Goal: Task Accomplishment & Management: Manage account settings

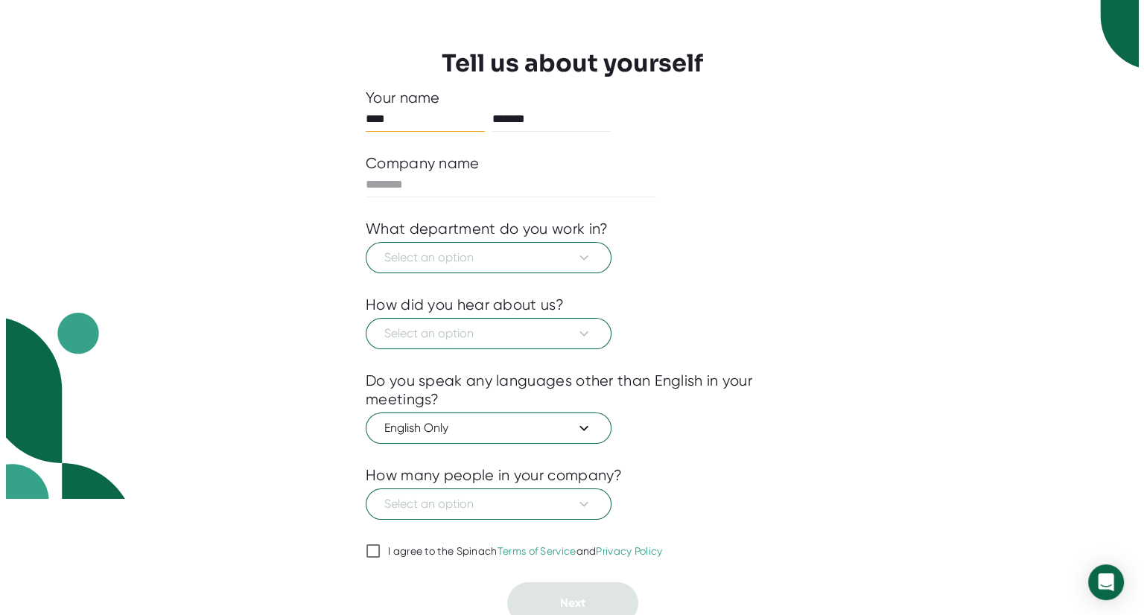
scroll to position [123, 0]
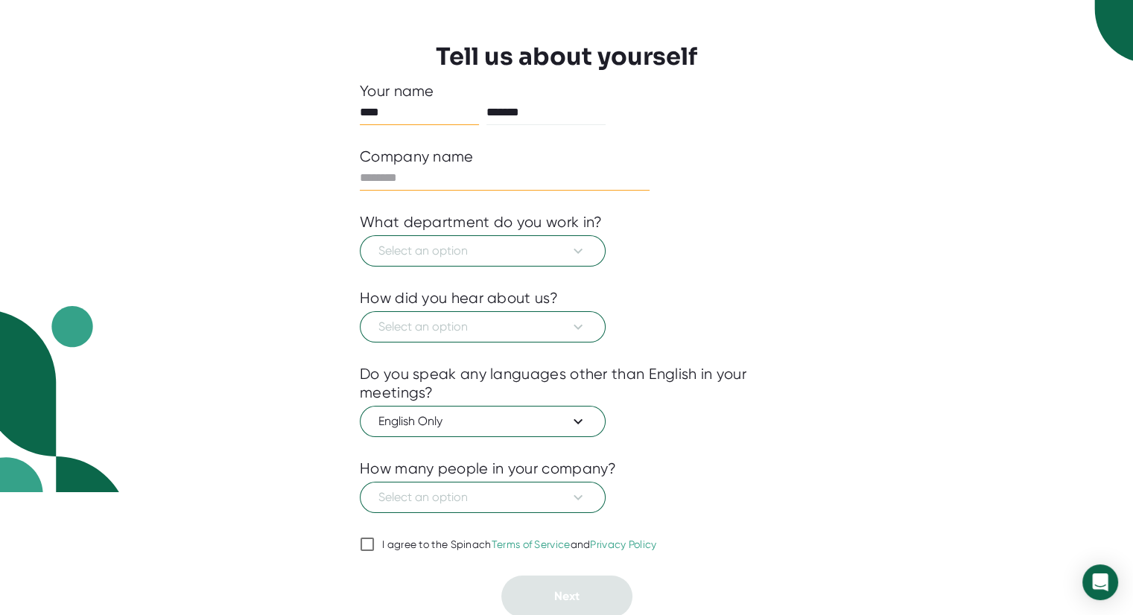
click at [444, 176] on input "text" at bounding box center [505, 178] width 290 height 24
type input "*"
type input "**"
click at [470, 235] on button "Select an option" at bounding box center [483, 250] width 246 height 31
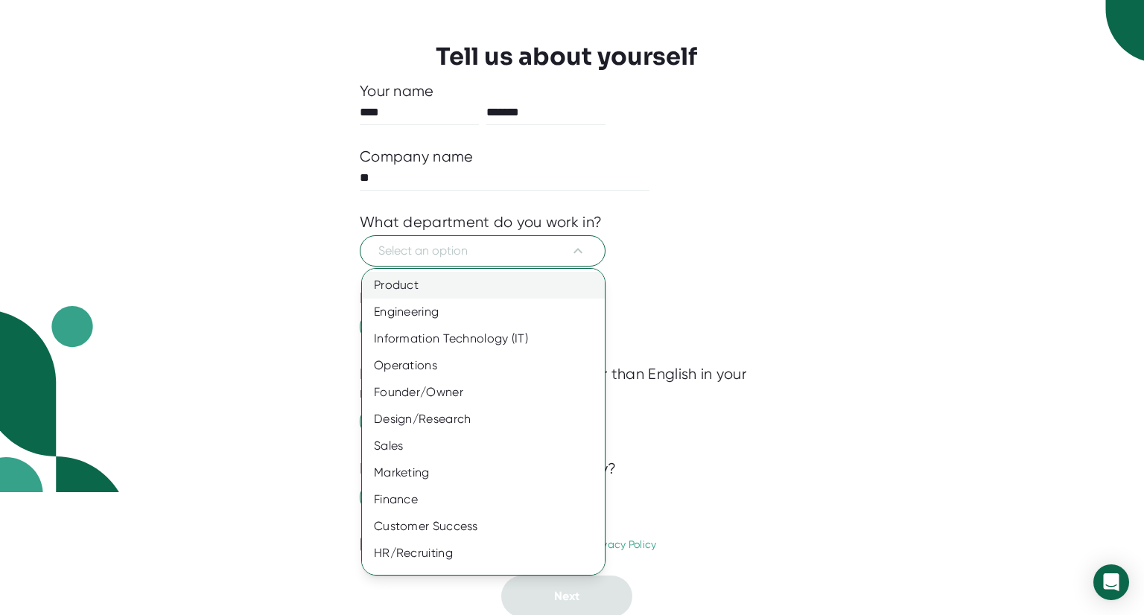
click at [483, 288] on div "Product" at bounding box center [489, 285] width 254 height 27
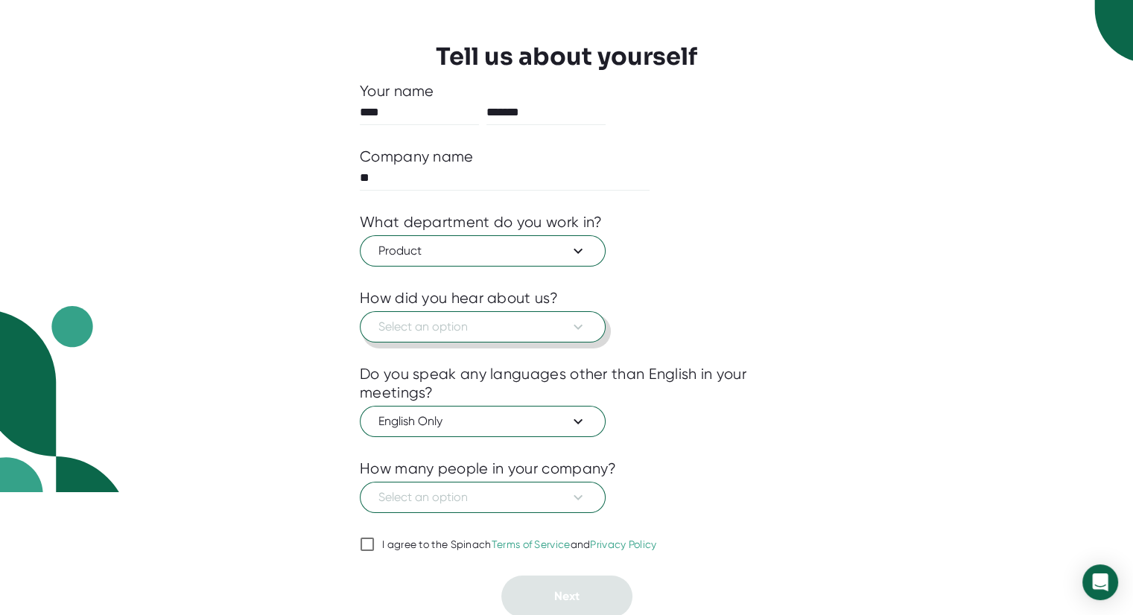
click at [506, 329] on span "Select an option" at bounding box center [482, 327] width 208 height 18
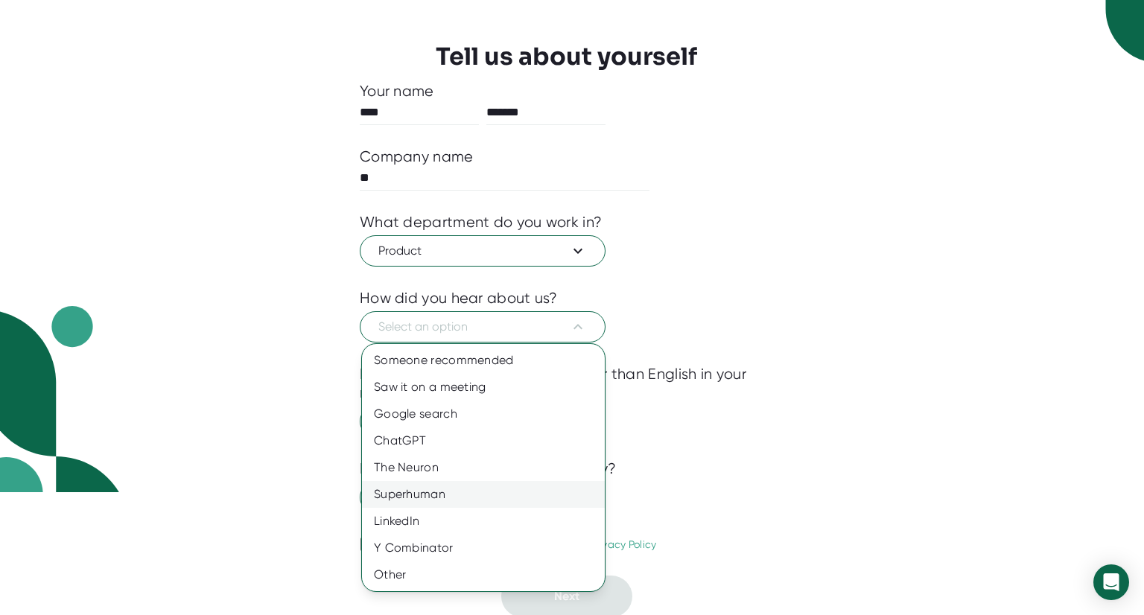
click at [469, 492] on div "Superhuman" at bounding box center [483, 494] width 243 height 27
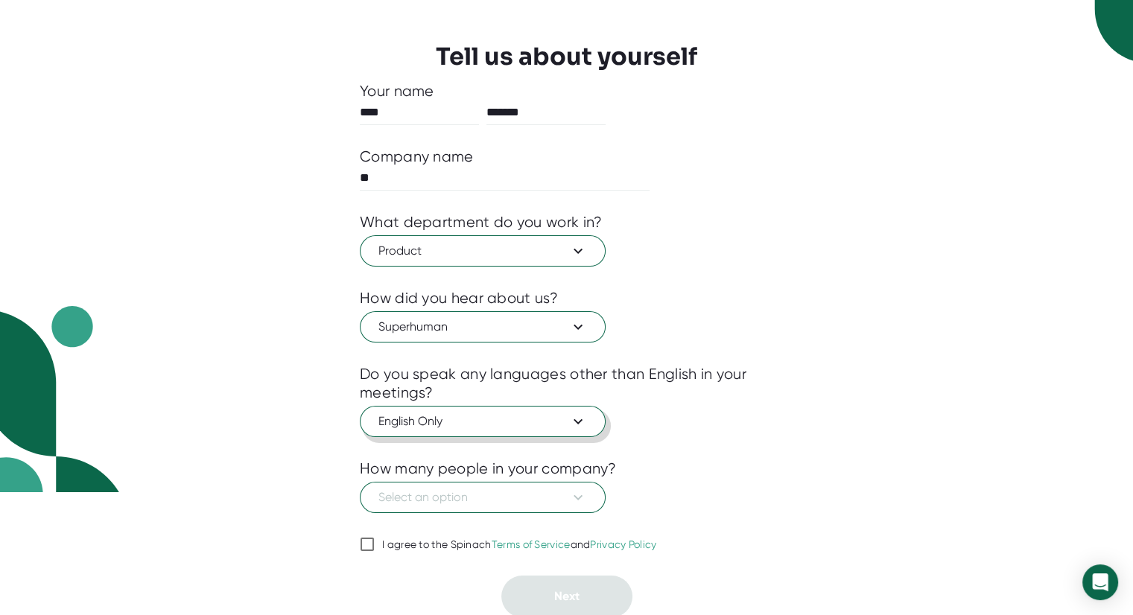
click at [485, 423] on span "English Only" at bounding box center [482, 422] width 208 height 18
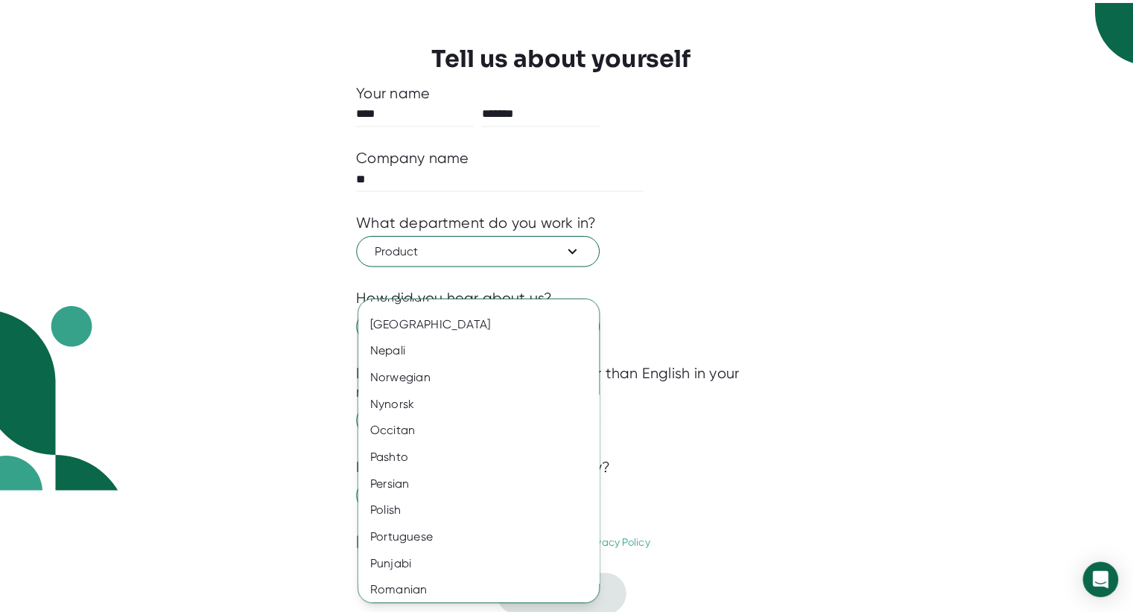
scroll to position [1814, 0]
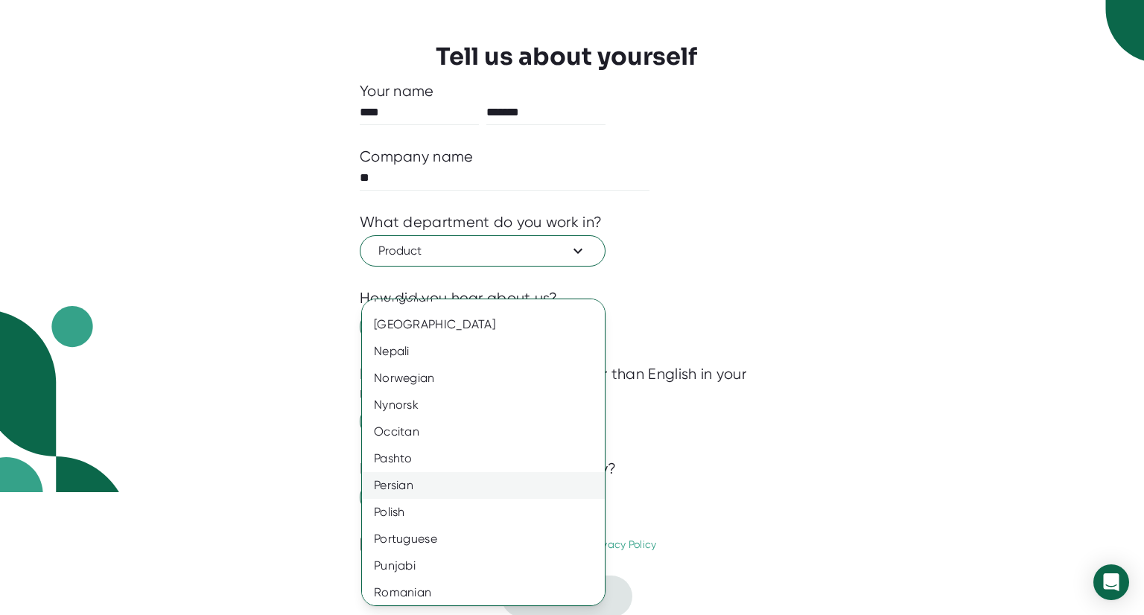
click at [462, 483] on div "Persian" at bounding box center [489, 485] width 254 height 27
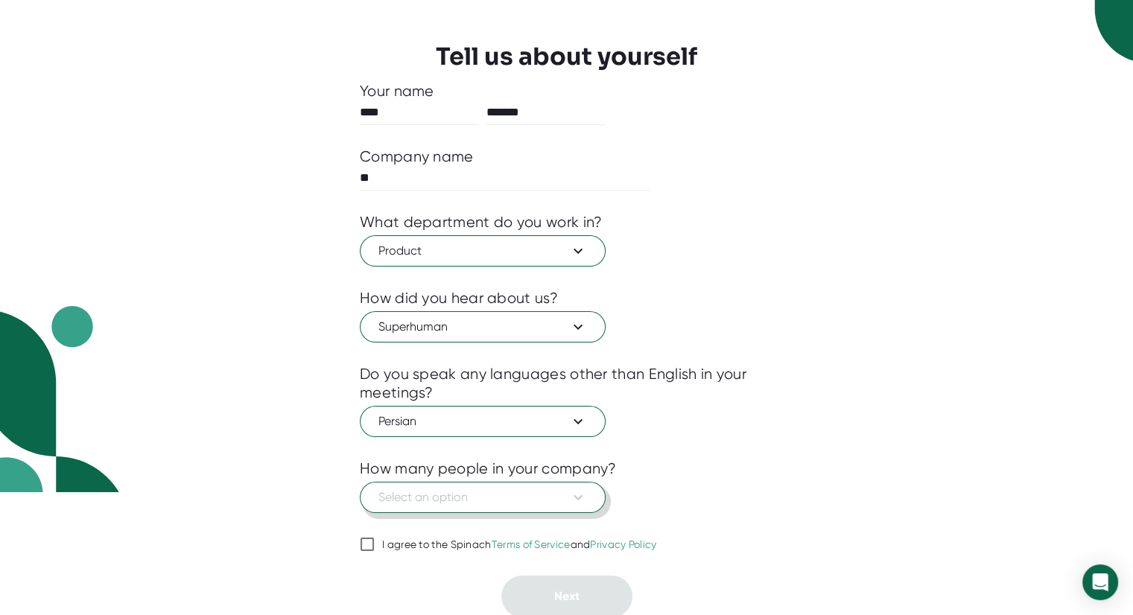
click at [484, 497] on span "Select an option" at bounding box center [482, 497] width 208 height 18
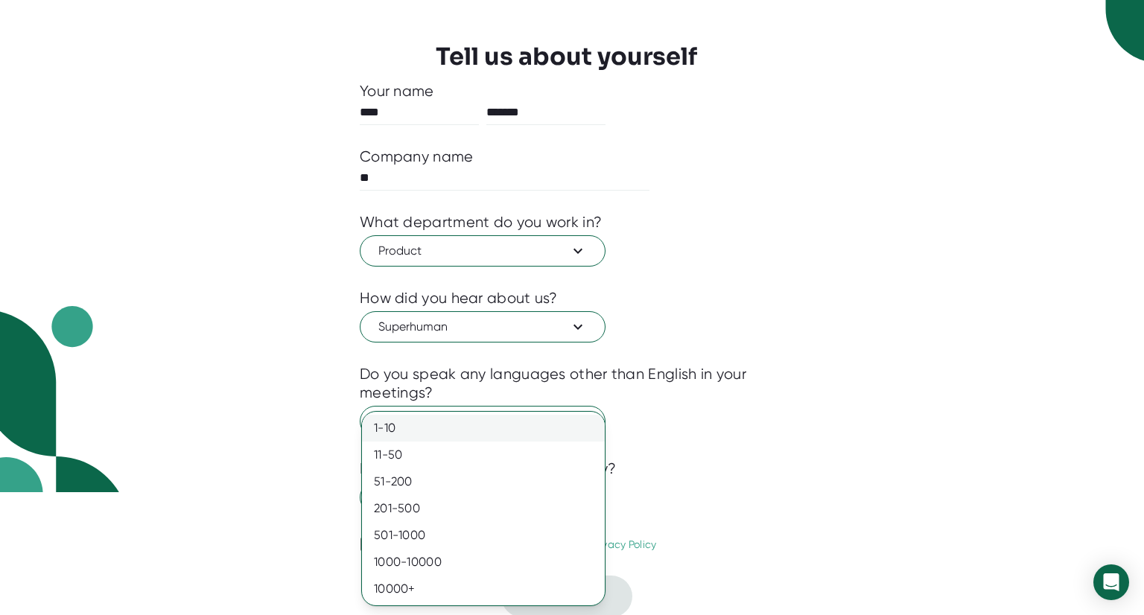
click at [460, 427] on div "1-10" at bounding box center [483, 428] width 243 height 27
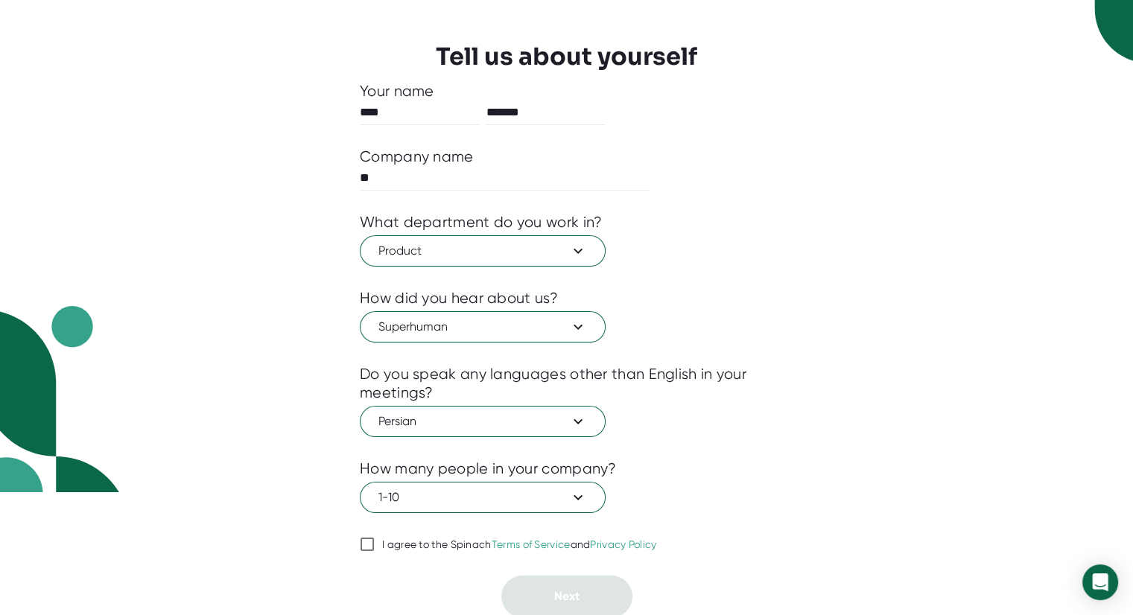
click at [447, 541] on div "I agree to the Spinach Terms of Service and Privacy Policy" at bounding box center [519, 544] width 275 height 13
click at [375, 541] on input "I agree to the Spinach Terms of Service and Privacy Policy" at bounding box center [367, 544] width 15 height 18
checkbox input "true"
click at [587, 593] on button "Next" at bounding box center [566, 597] width 131 height 42
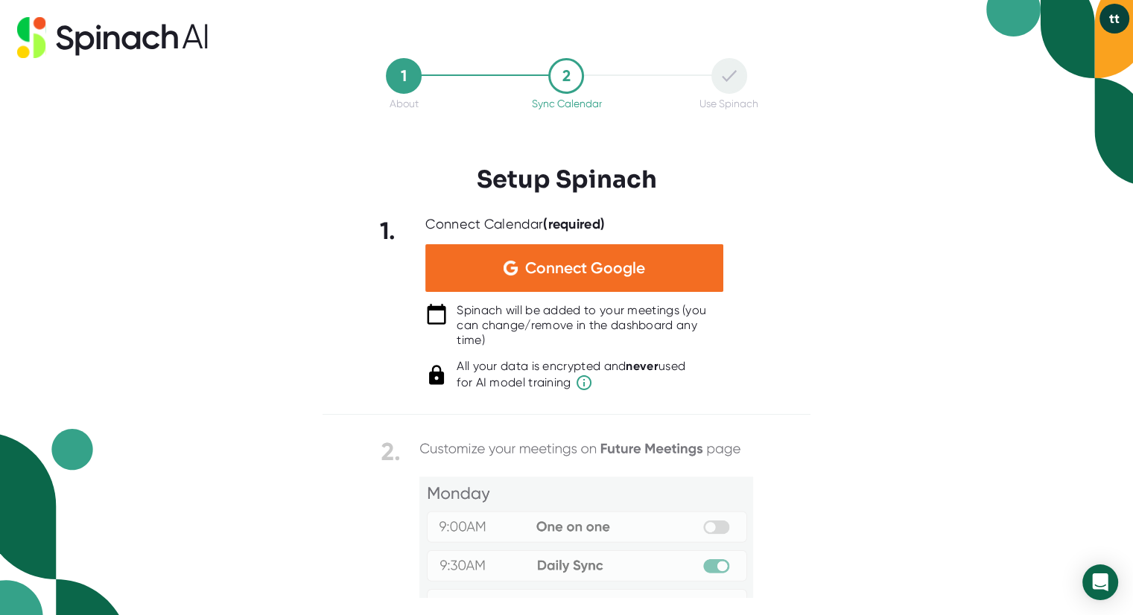
scroll to position [0, 0]
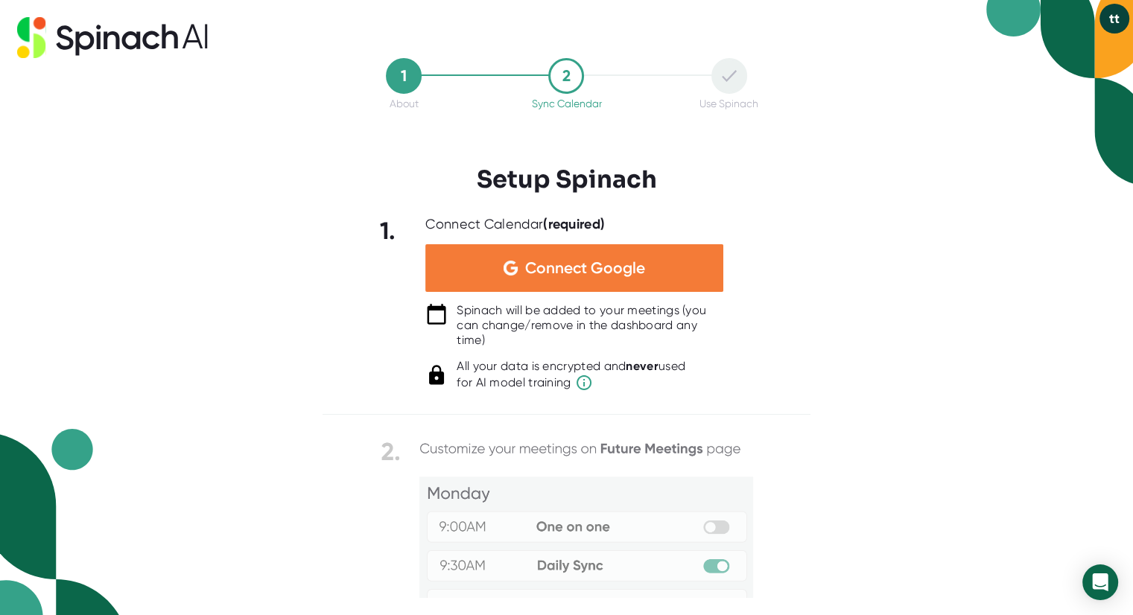
click at [557, 272] on span "Connect Google" at bounding box center [585, 268] width 120 height 15
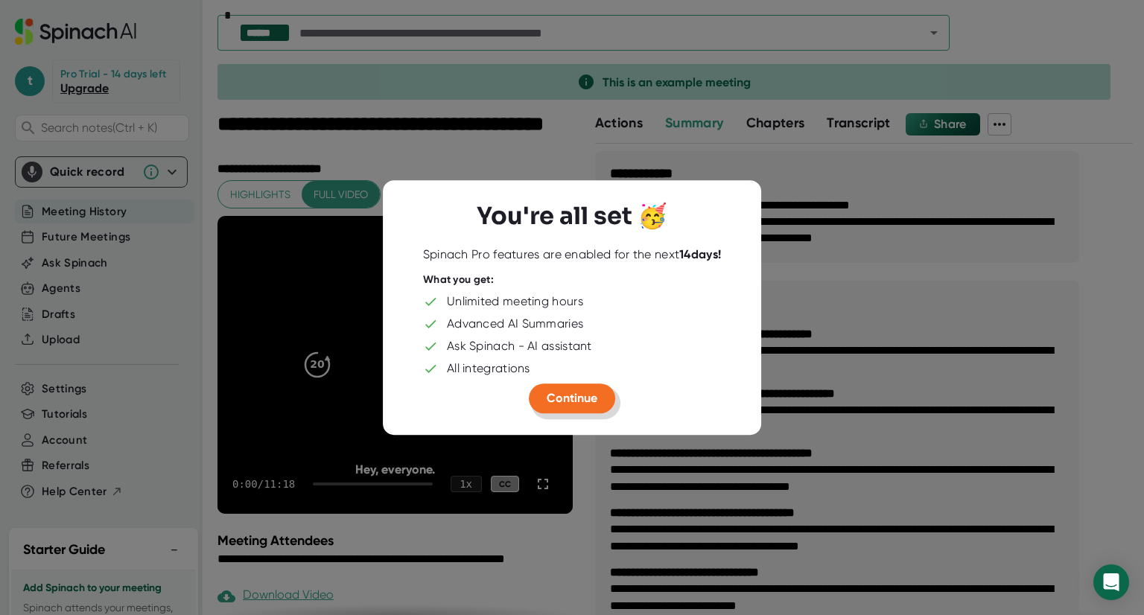
click at [596, 400] on span "Continue" at bounding box center [572, 398] width 51 height 14
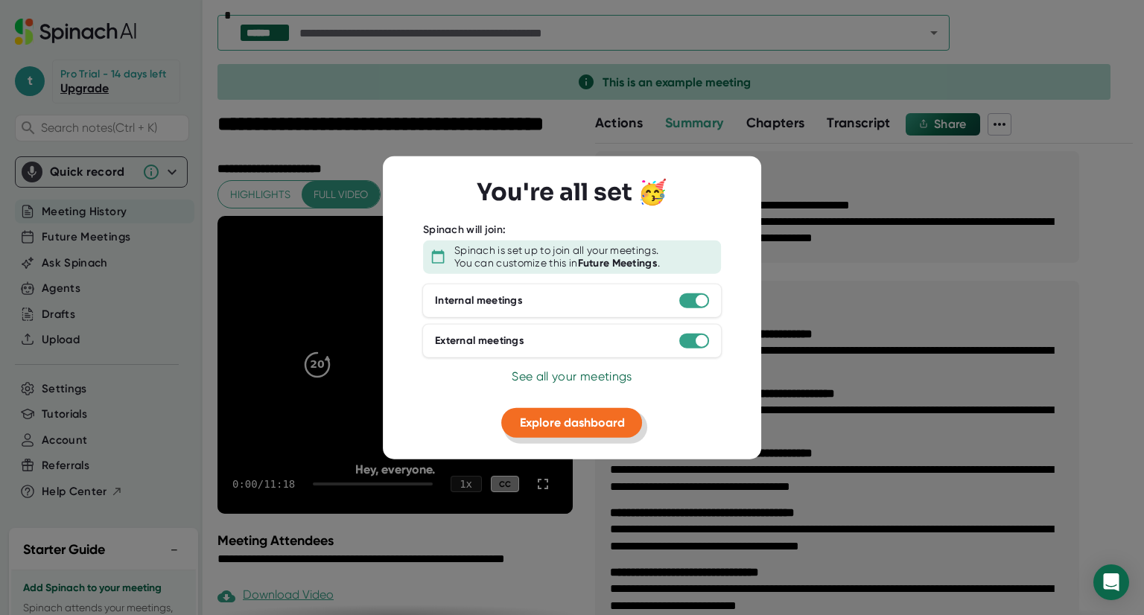
click at [596, 432] on button "Explore dashboard" at bounding box center [572, 422] width 141 height 30
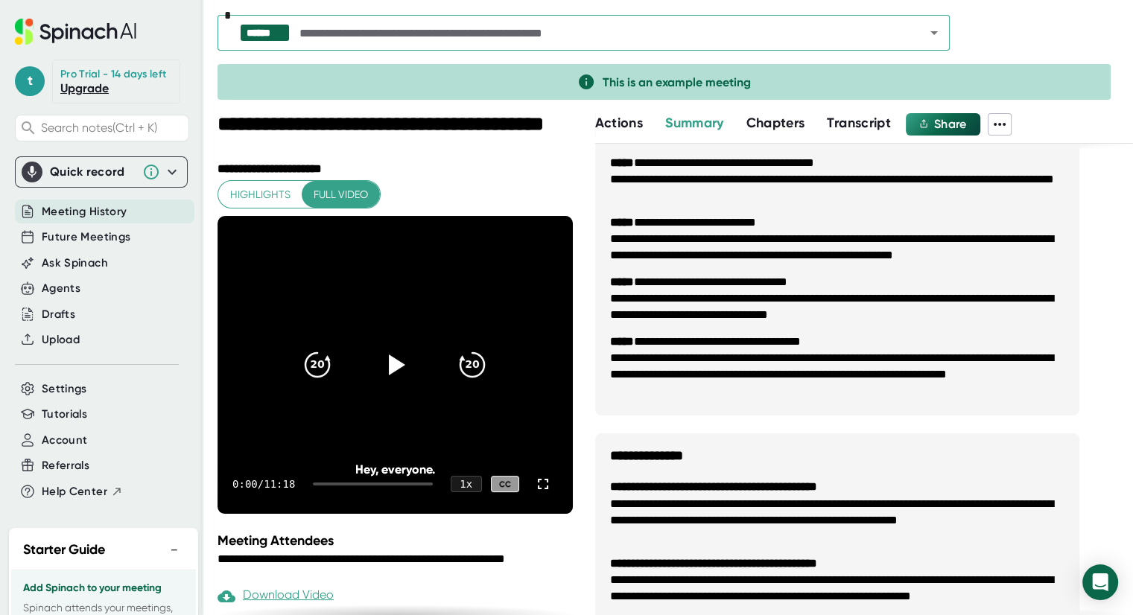
scroll to position [600, 0]
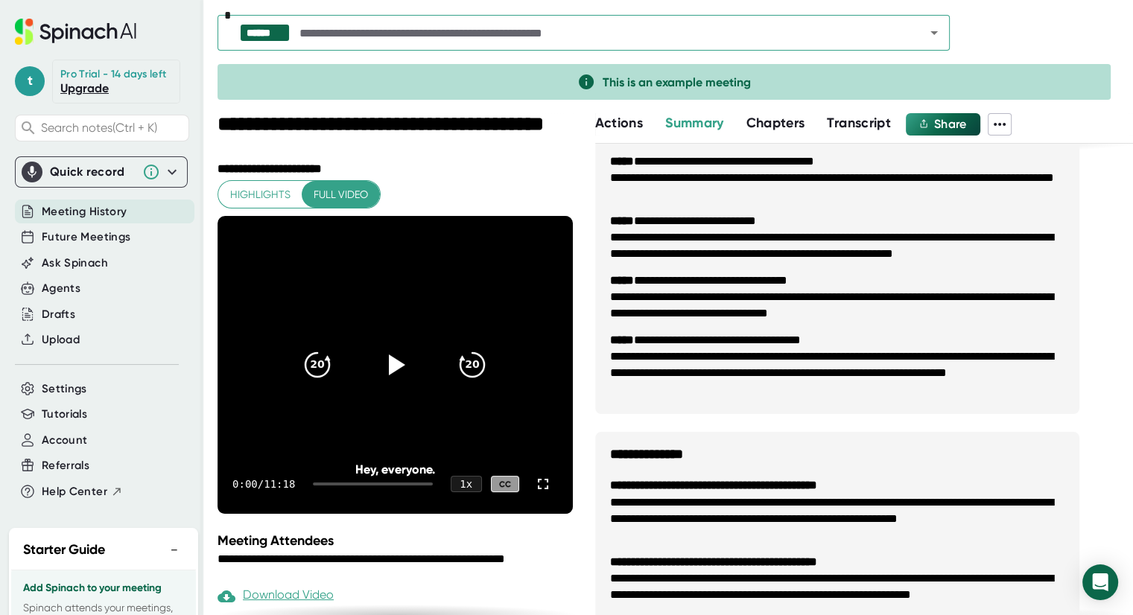
click at [95, 173] on div "Quick record" at bounding box center [92, 172] width 85 height 15
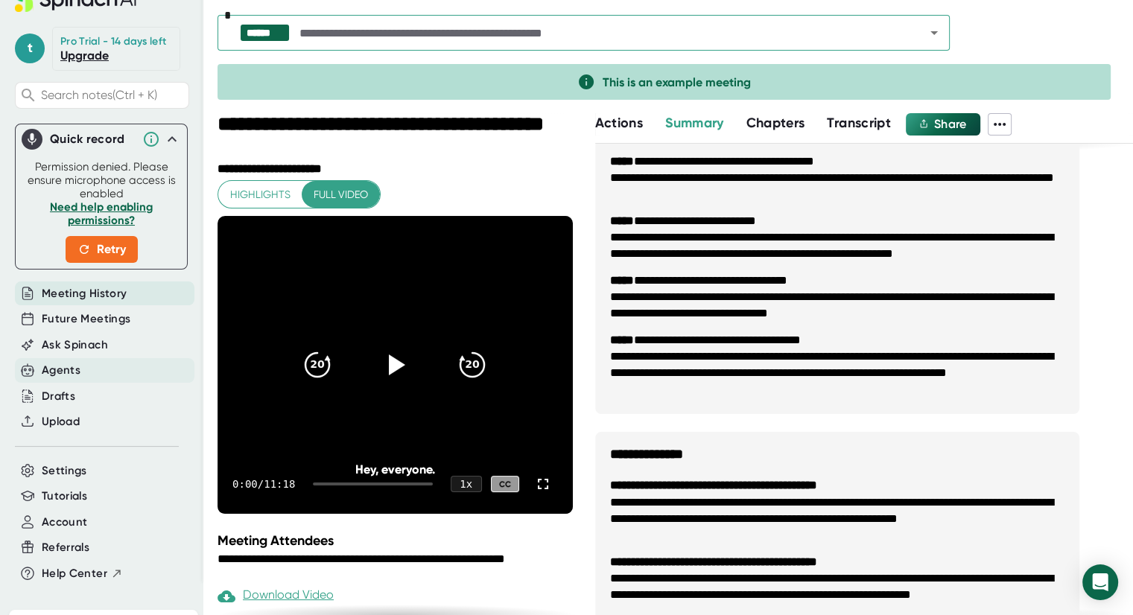
scroll to position [0, 0]
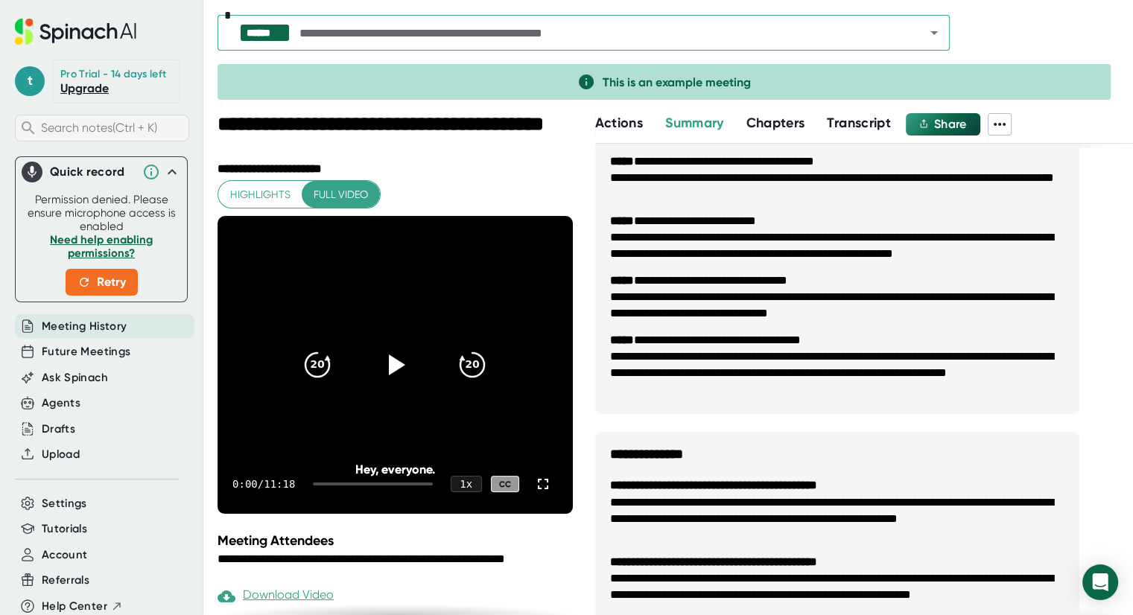
click at [141, 123] on span "Search notes (Ctrl + K)" at bounding box center [113, 128] width 144 height 14
click at [107, 284] on span "Retry" at bounding box center [101, 282] width 48 height 18
click at [147, 125] on span "Search notes (Ctrl + K)" at bounding box center [113, 128] width 144 height 14
click at [29, 29] on icon at bounding box center [24, 32] width 18 height 26
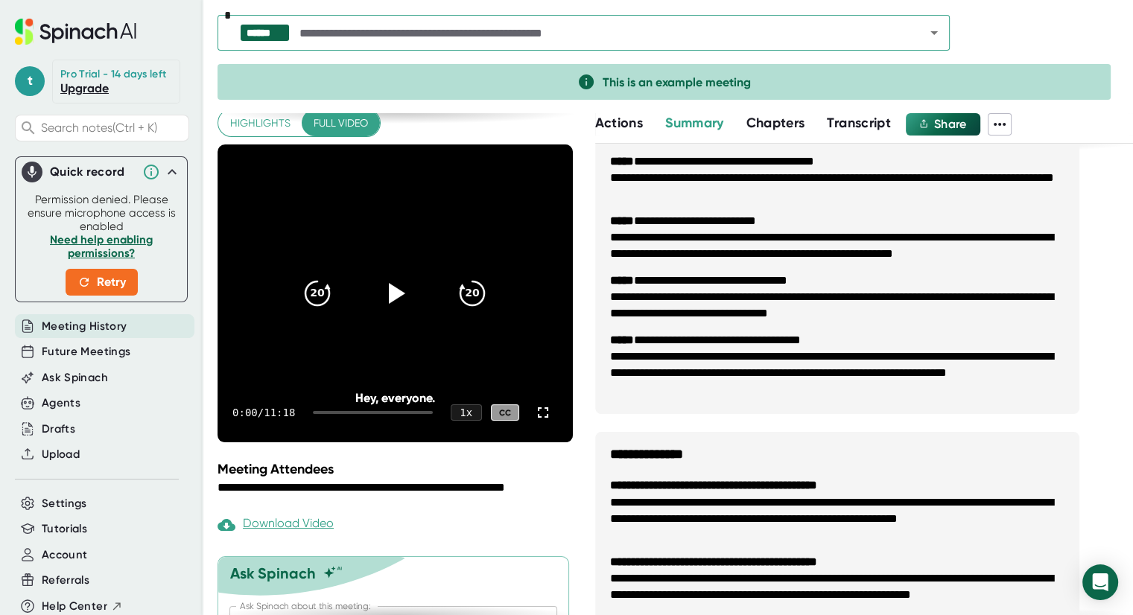
scroll to position [147, 0]
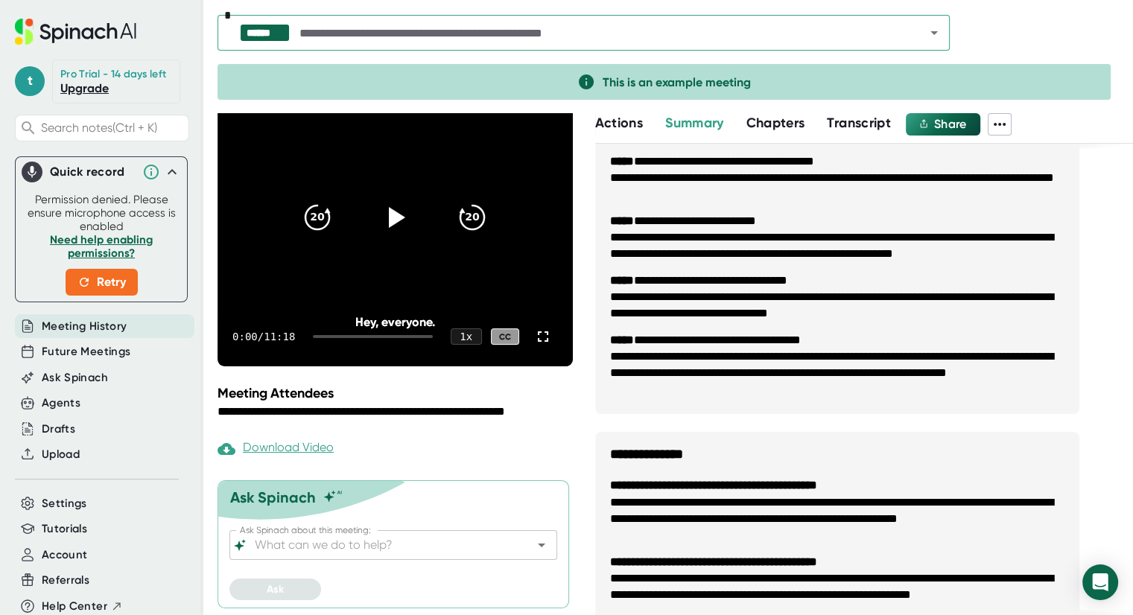
click at [850, 132] on button "Transcript" at bounding box center [859, 123] width 64 height 20
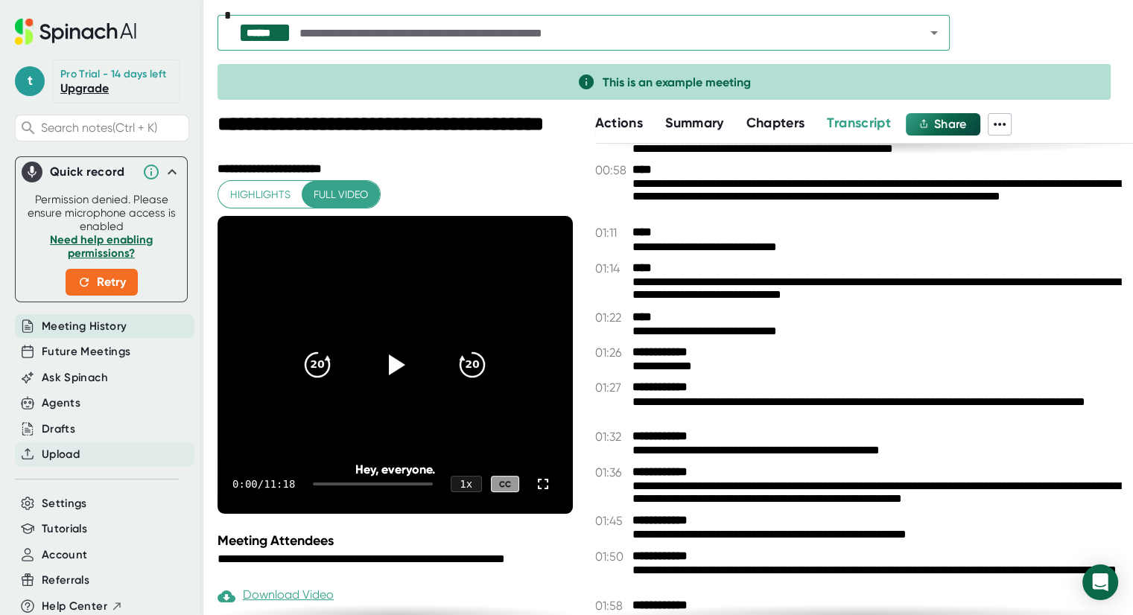
click at [123, 458] on div "Upload" at bounding box center [104, 454] width 179 height 25
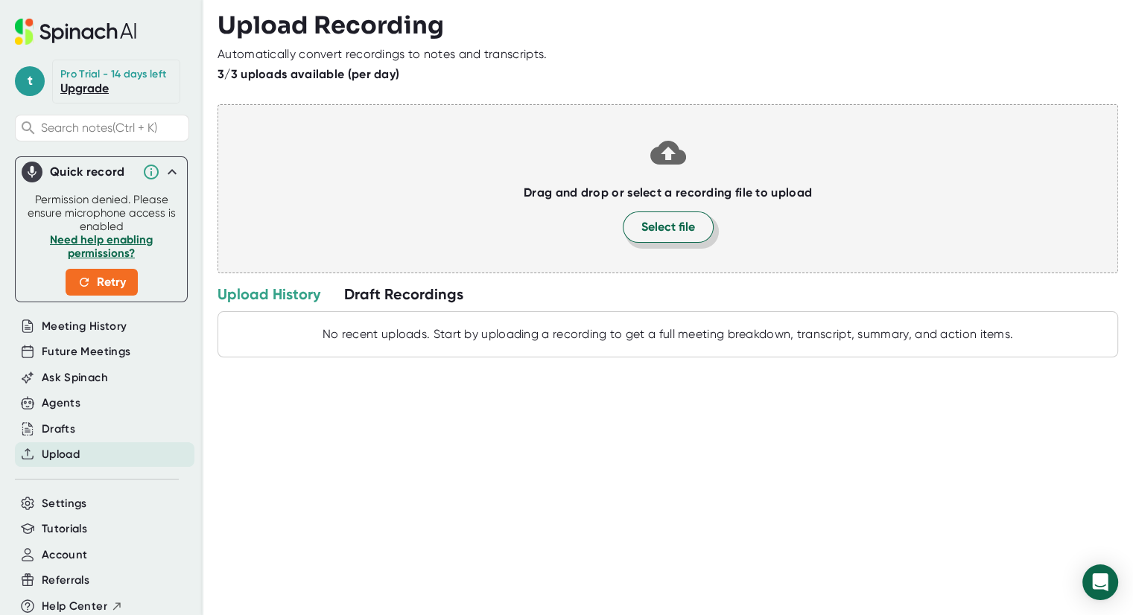
click at [641, 229] on span "Select file" at bounding box center [668, 227] width 54 height 18
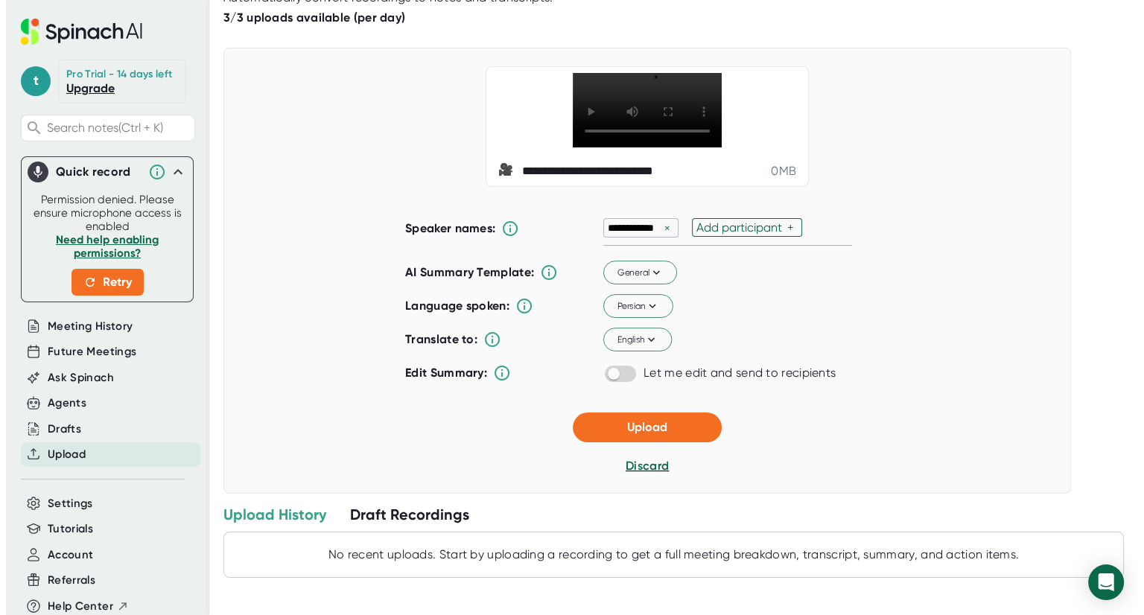
scroll to position [86, 0]
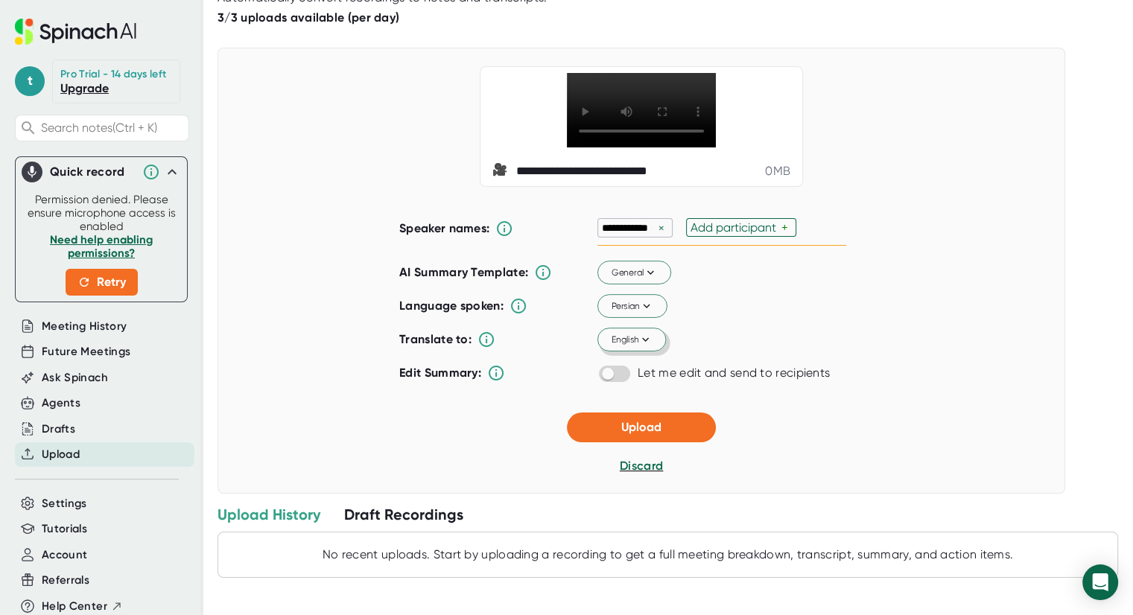
click at [640, 343] on icon at bounding box center [645, 339] width 13 height 13
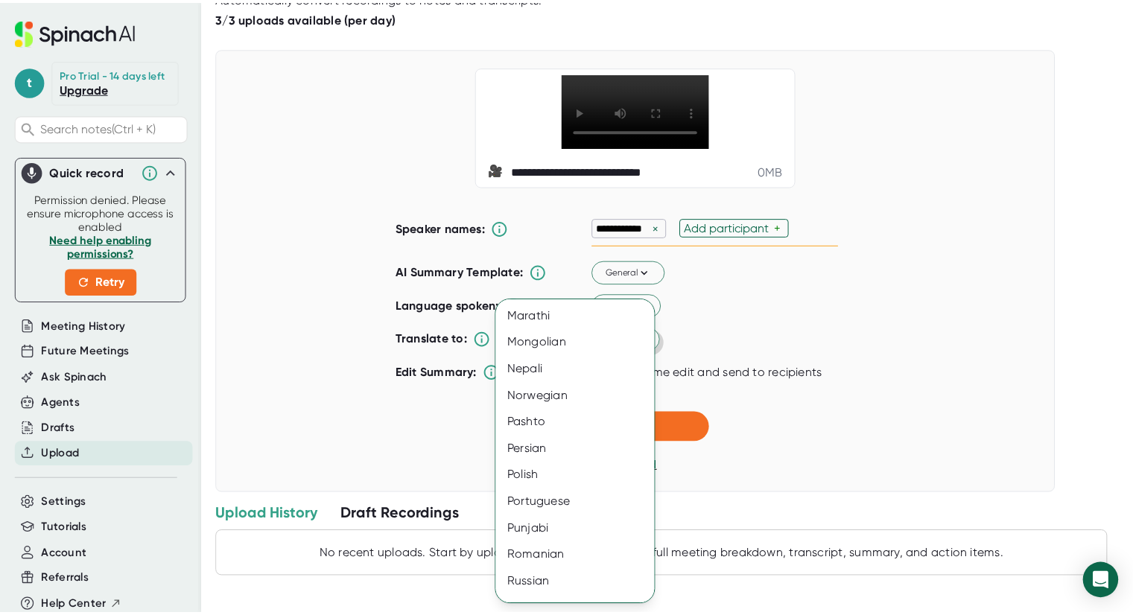
scroll to position [1690, 0]
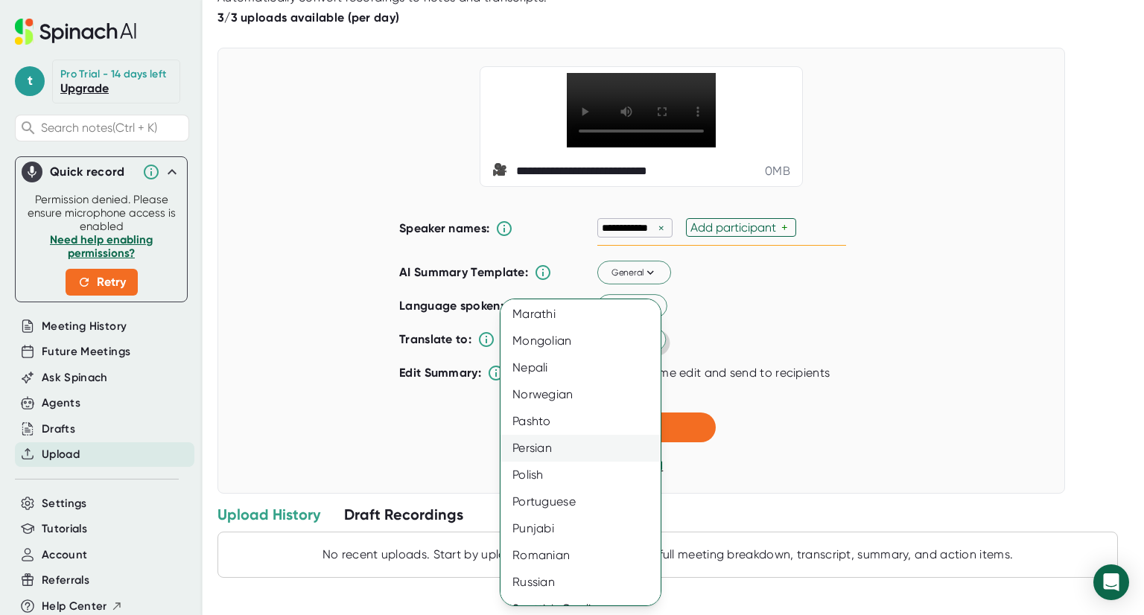
click at [582, 447] on div "Persian" at bounding box center [585, 448] width 171 height 27
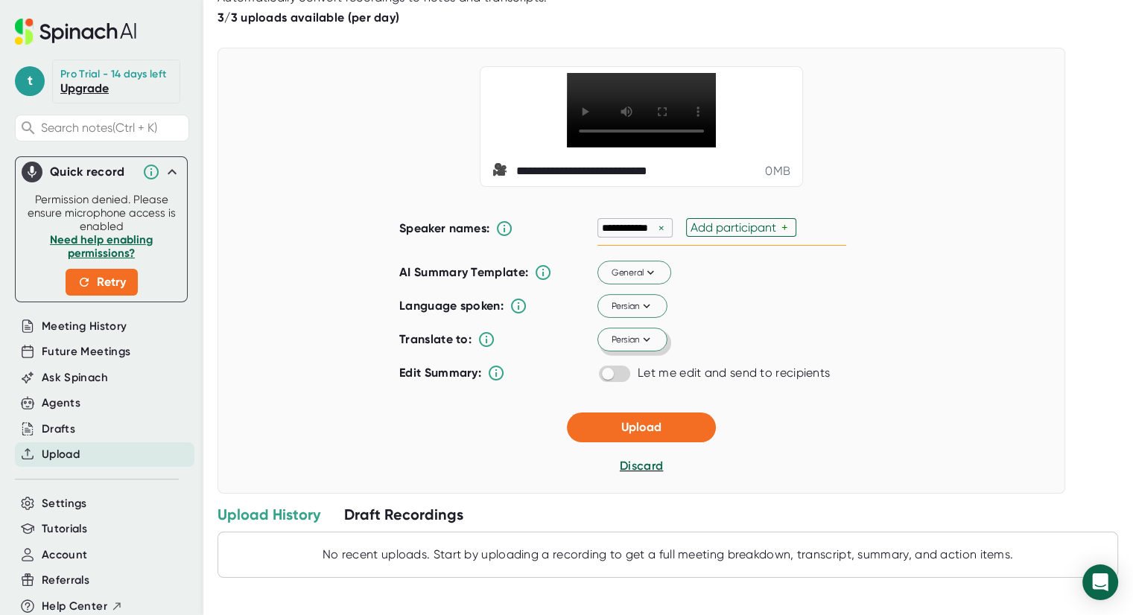
scroll to position [92, 0]
click at [609, 439] on button "Upload" at bounding box center [641, 428] width 149 height 30
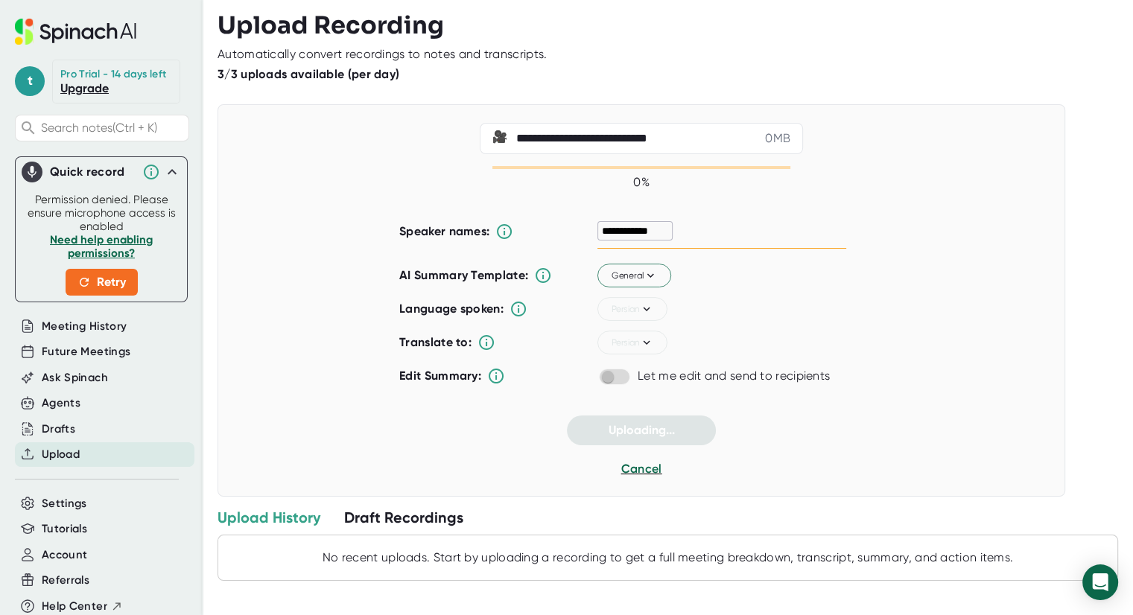
scroll to position [0, 0]
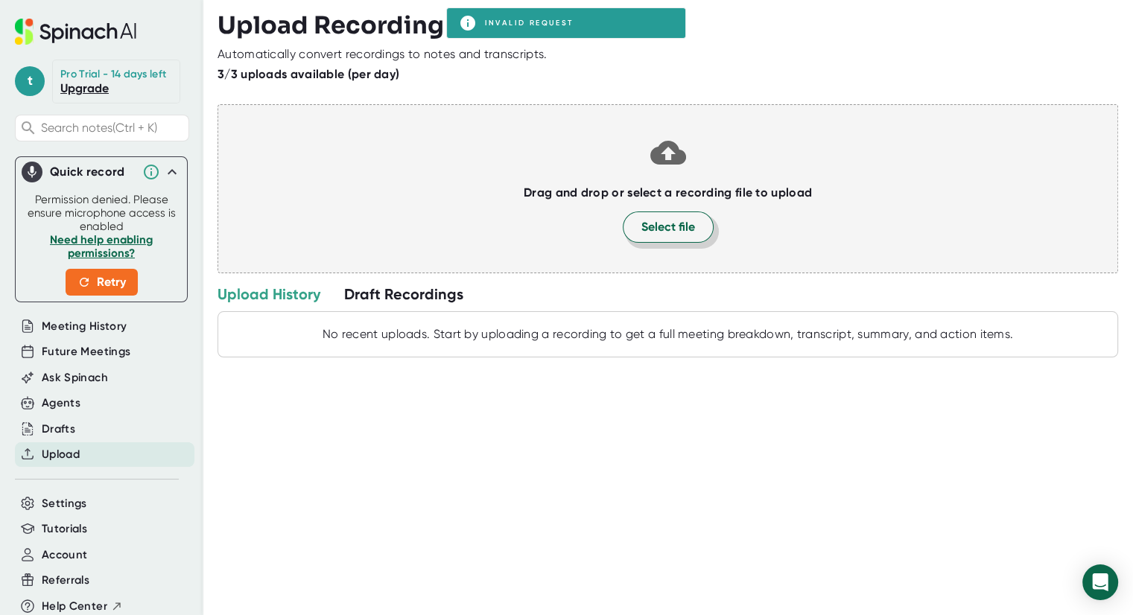
click at [667, 230] on span "Select file" at bounding box center [668, 227] width 54 height 18
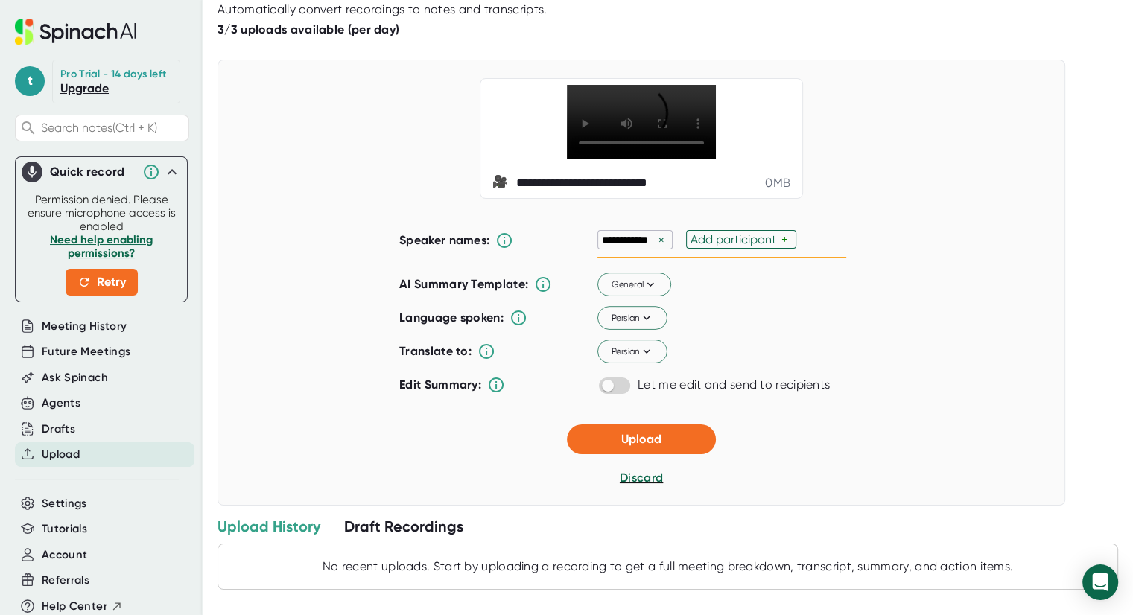
scroll to position [92, 0]
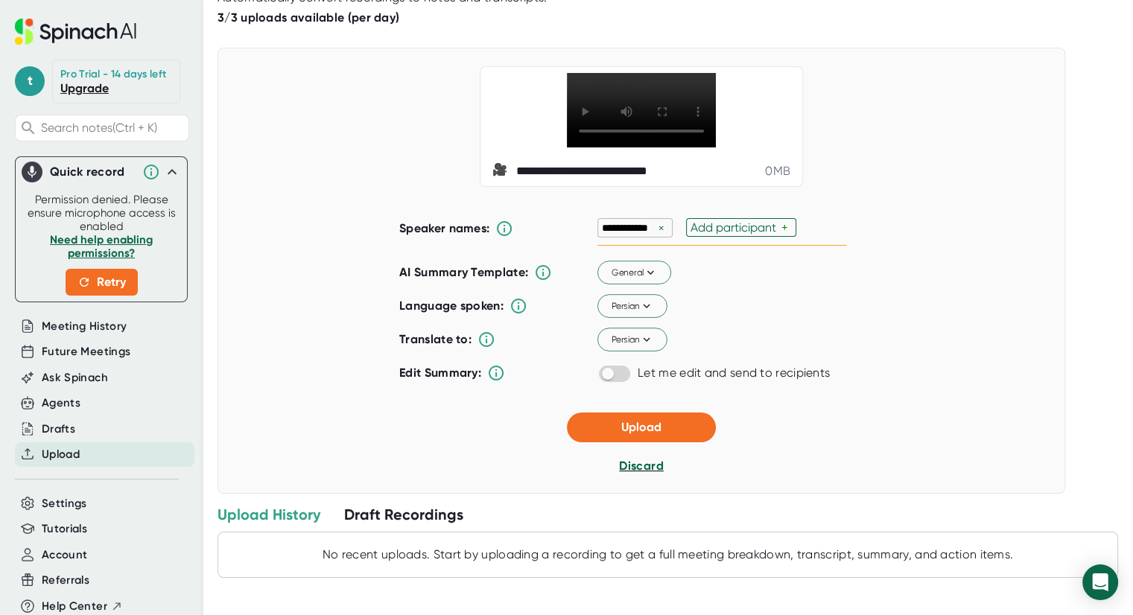
click at [631, 460] on span "Discard" at bounding box center [641, 466] width 44 height 14
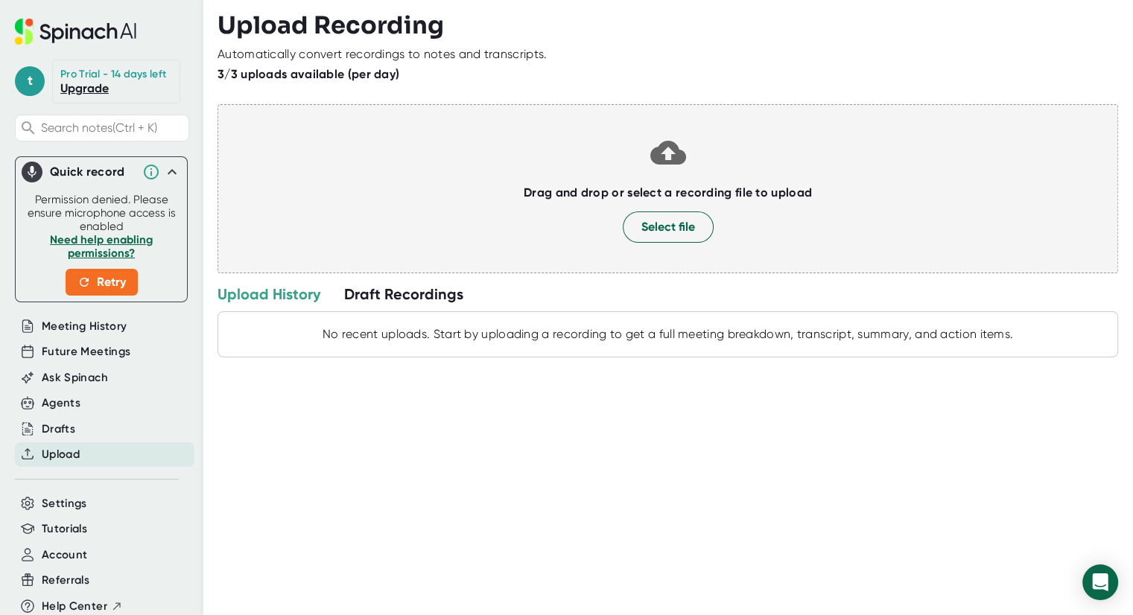
scroll to position [0, 0]
click at [641, 221] on span "Select file" at bounding box center [668, 227] width 54 height 18
click at [649, 226] on span "Select file" at bounding box center [668, 227] width 54 height 18
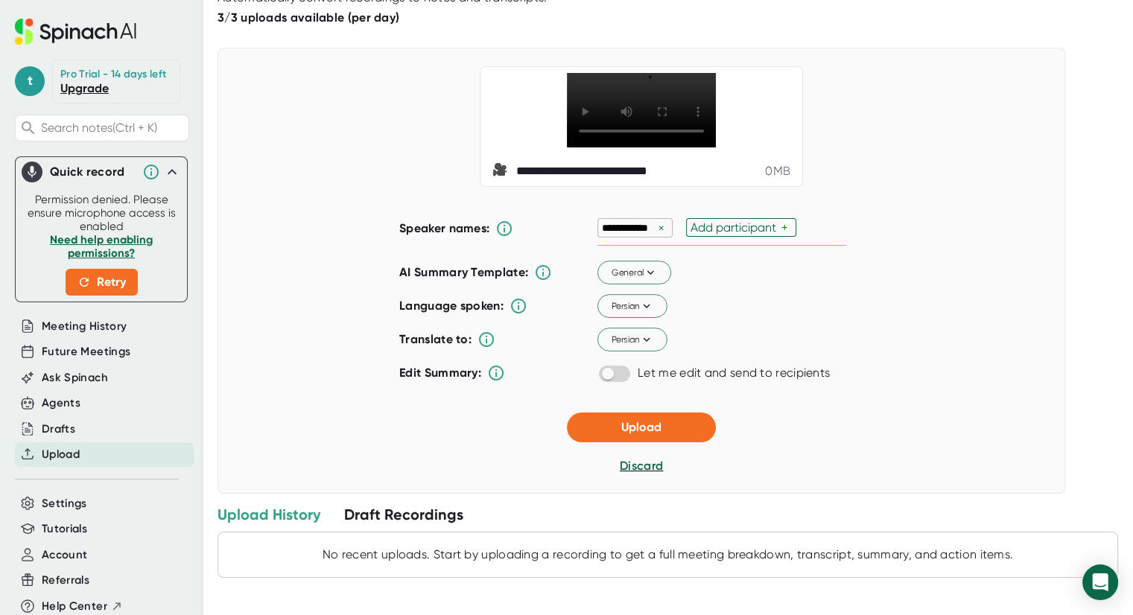
scroll to position [77, 0]
click at [631, 434] on span "Upload" at bounding box center [641, 427] width 40 height 14
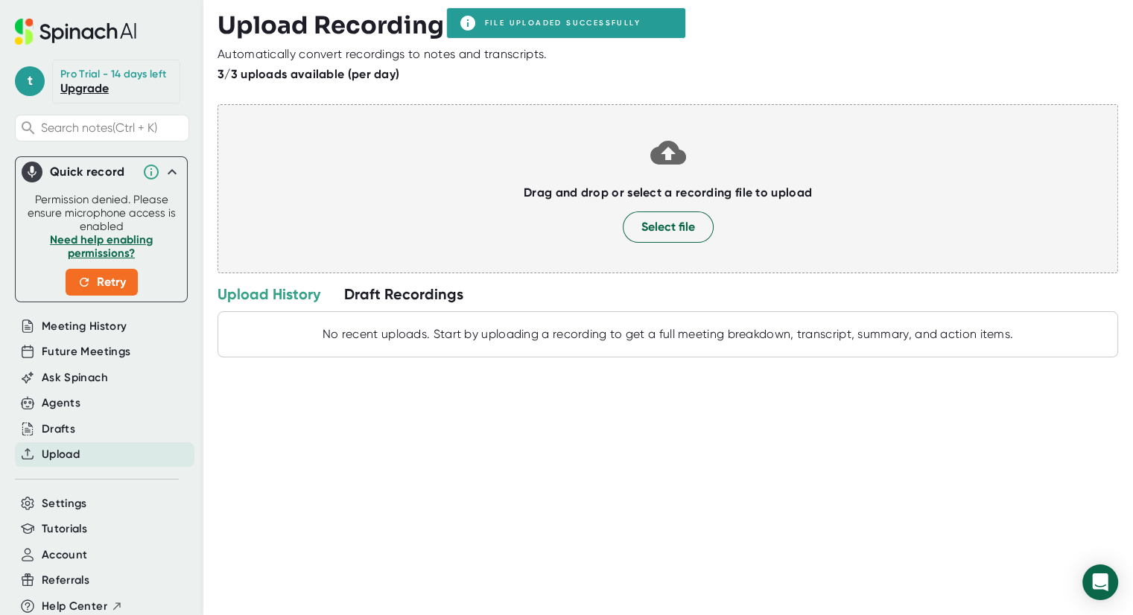
scroll to position [0, 0]
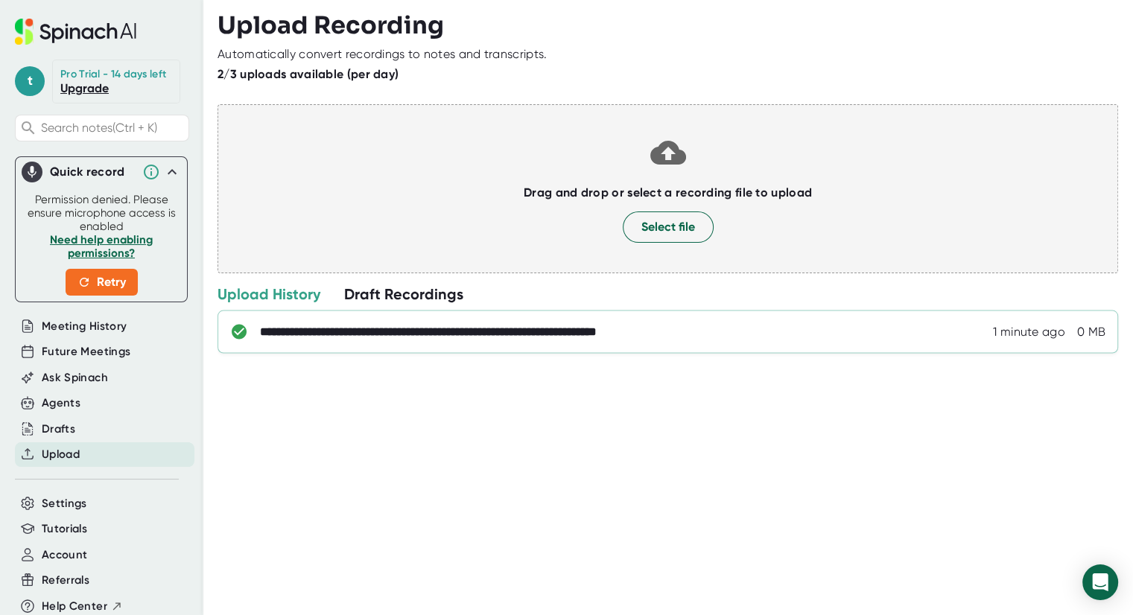
click at [814, 327] on div "**********" at bounding box center [682, 332] width 845 height 15
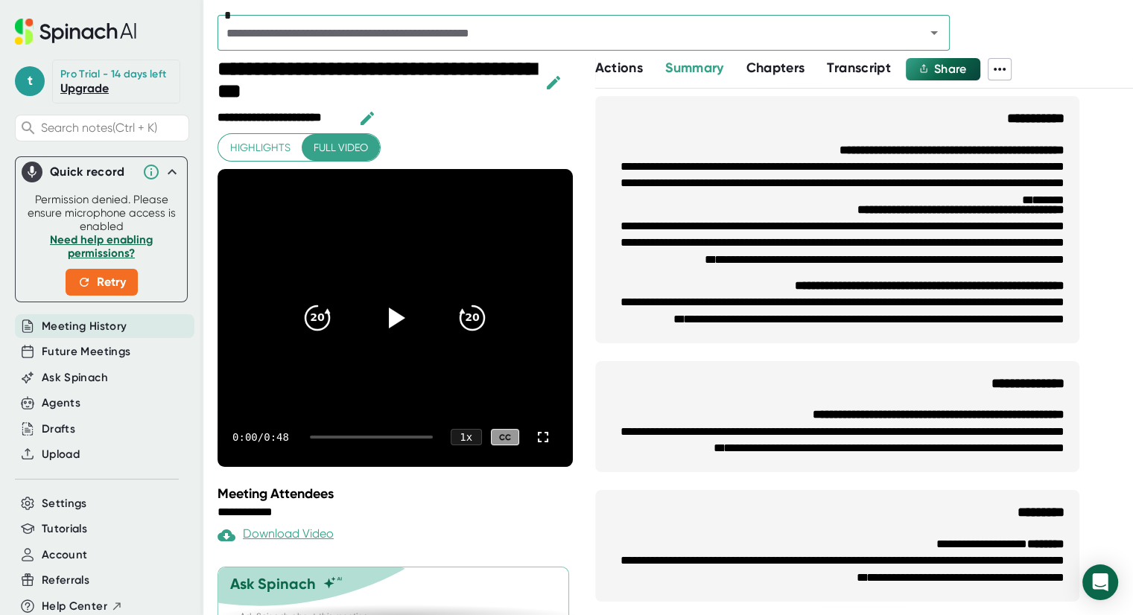
click at [605, 71] on span "Actions" at bounding box center [619, 68] width 48 height 16
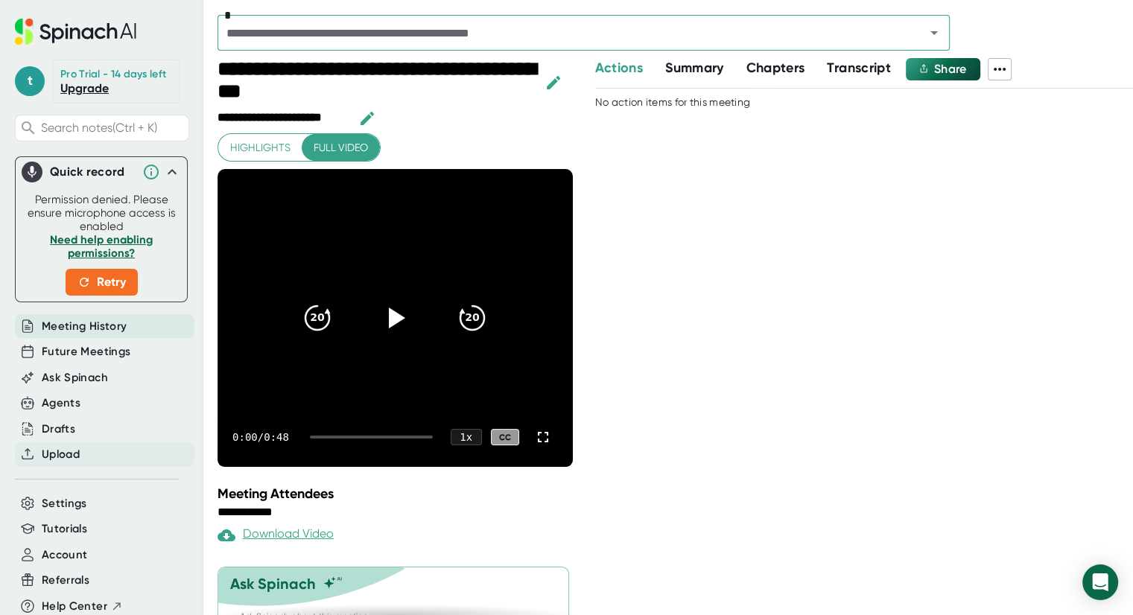
click at [55, 442] on div "Upload" at bounding box center [104, 454] width 179 height 25
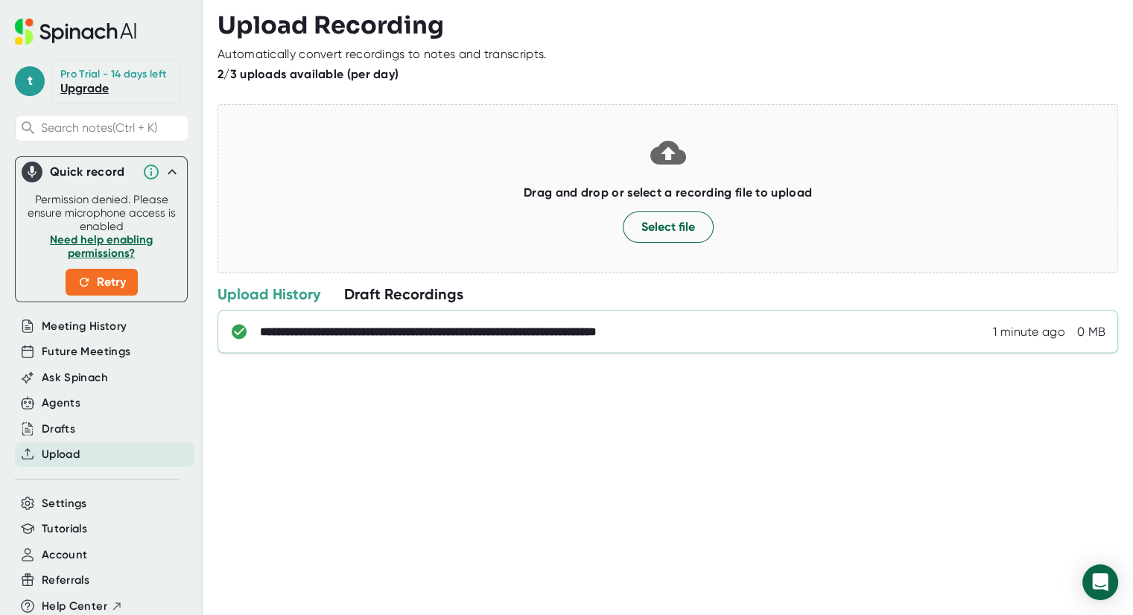
click at [405, 332] on div "**********" at bounding box center [486, 332] width 453 height 15
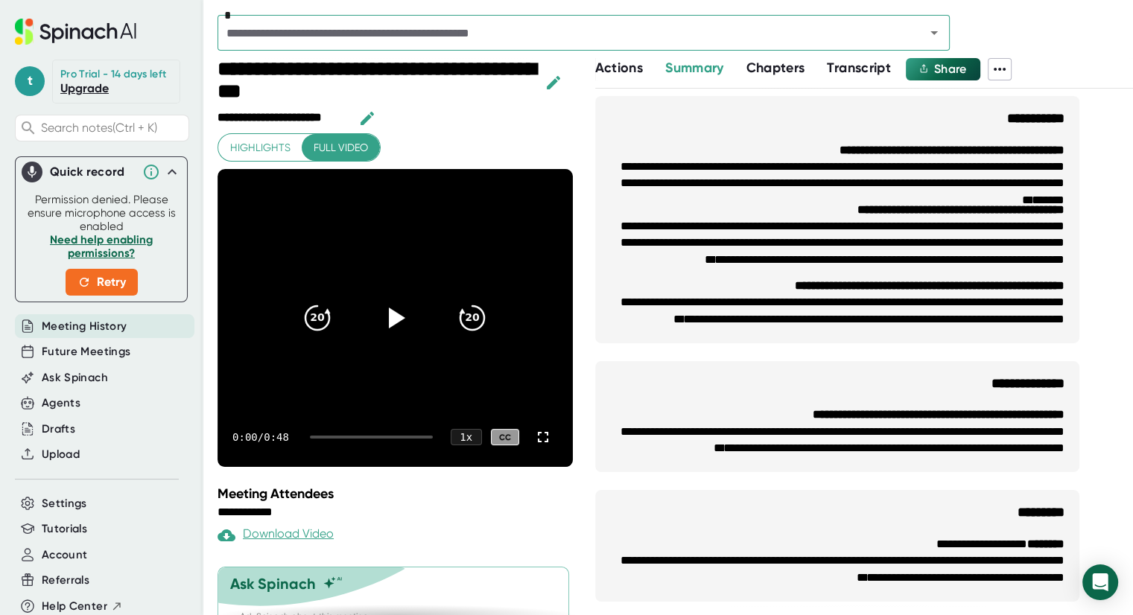
click at [855, 79] on div "Transcript" at bounding box center [859, 69] width 64 height 22
click at [855, 75] on span "Transcript" at bounding box center [859, 68] width 64 height 16
